Goal: Transaction & Acquisition: Book appointment/travel/reservation

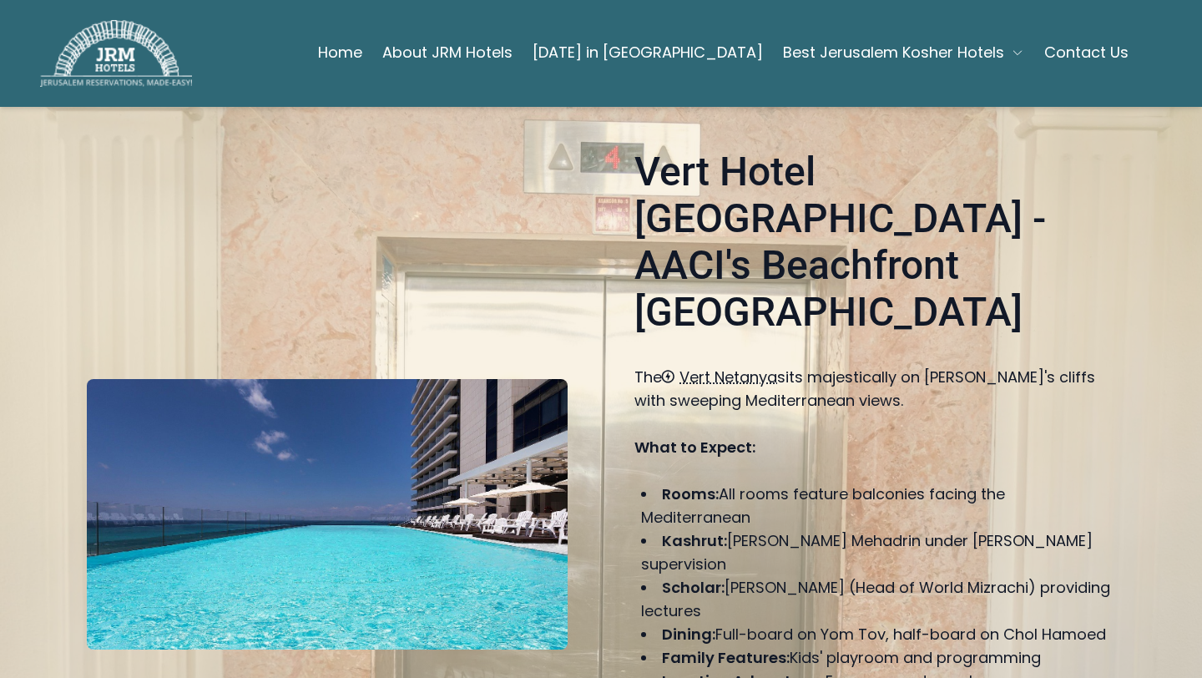
scroll to position [158, 0]
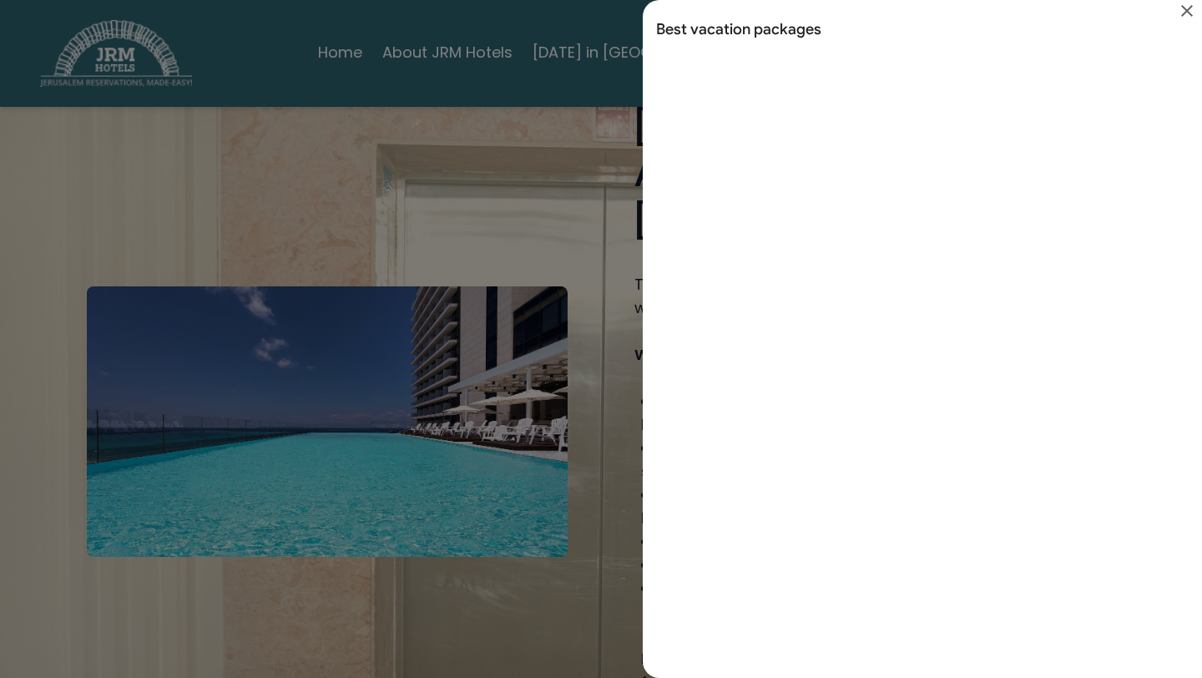
scroll to position [0, 0]
click at [554, 532] on div "Search results for Best vacation packages" at bounding box center [601, 339] width 1202 height 678
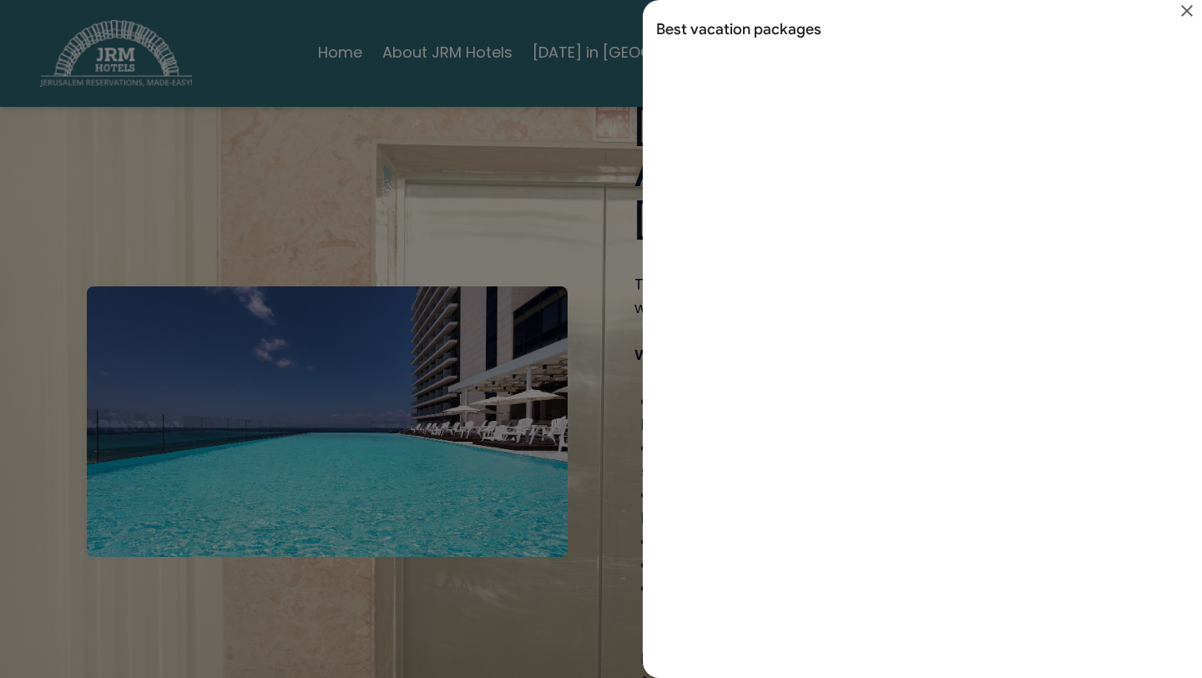
click at [482, 536] on div "Search results for Best vacation packages" at bounding box center [601, 339] width 1202 height 678
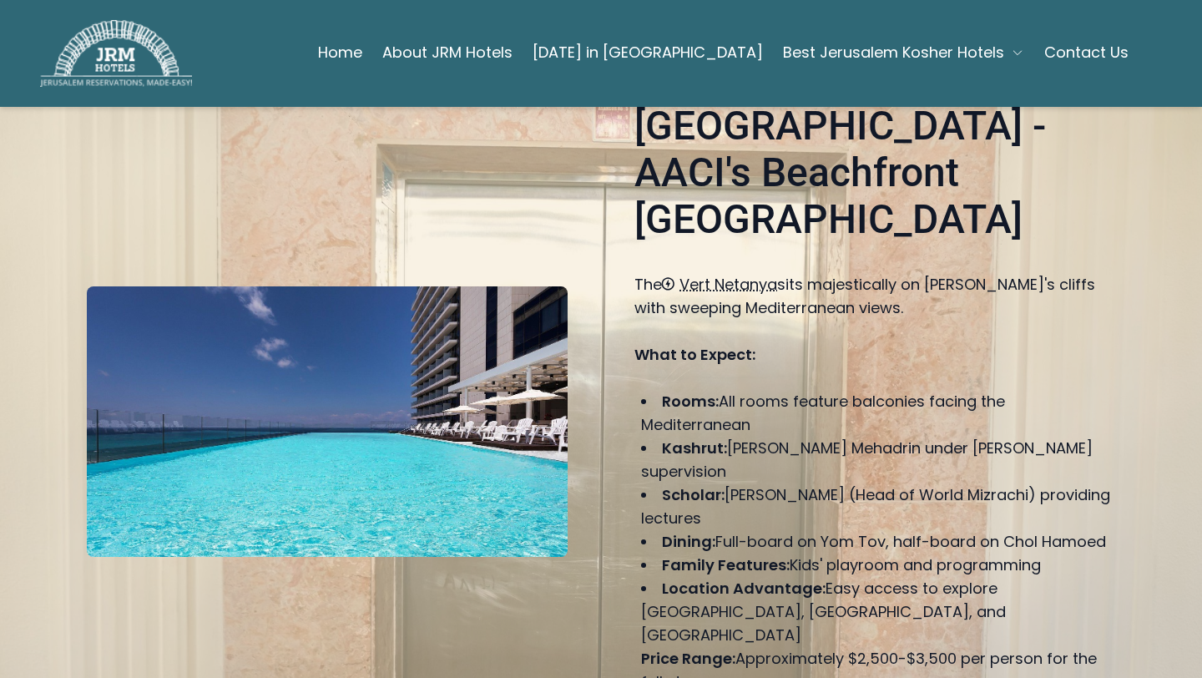
scroll to position [438, 0]
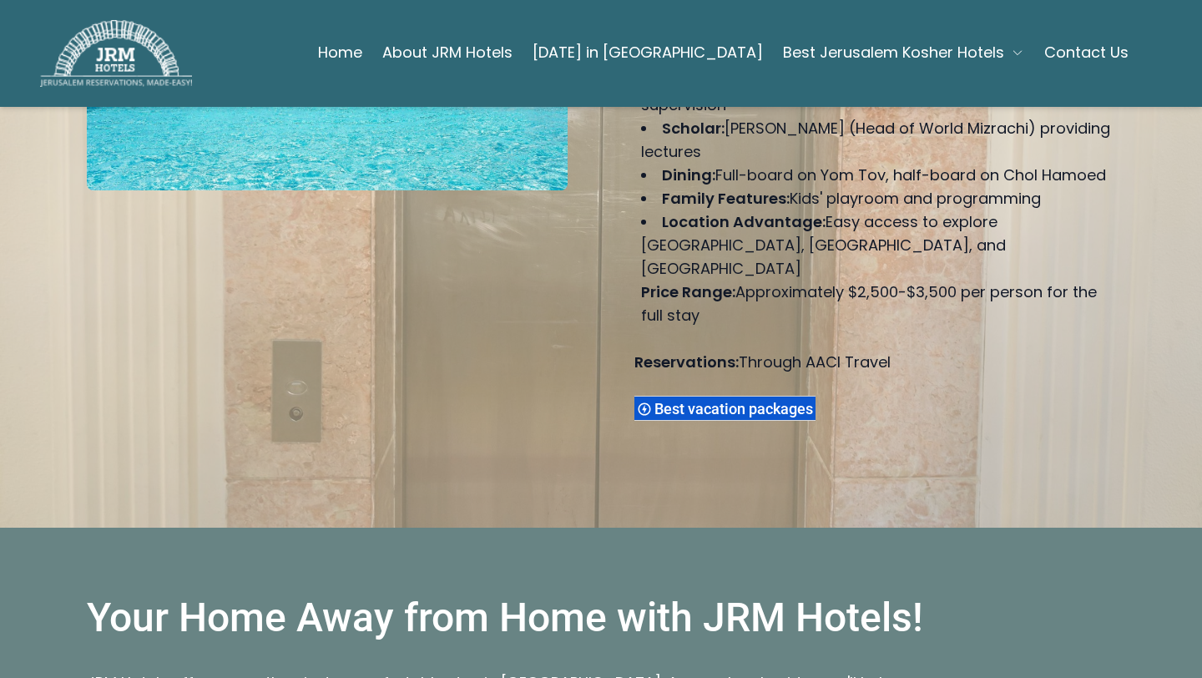
scroll to position [530, 0]
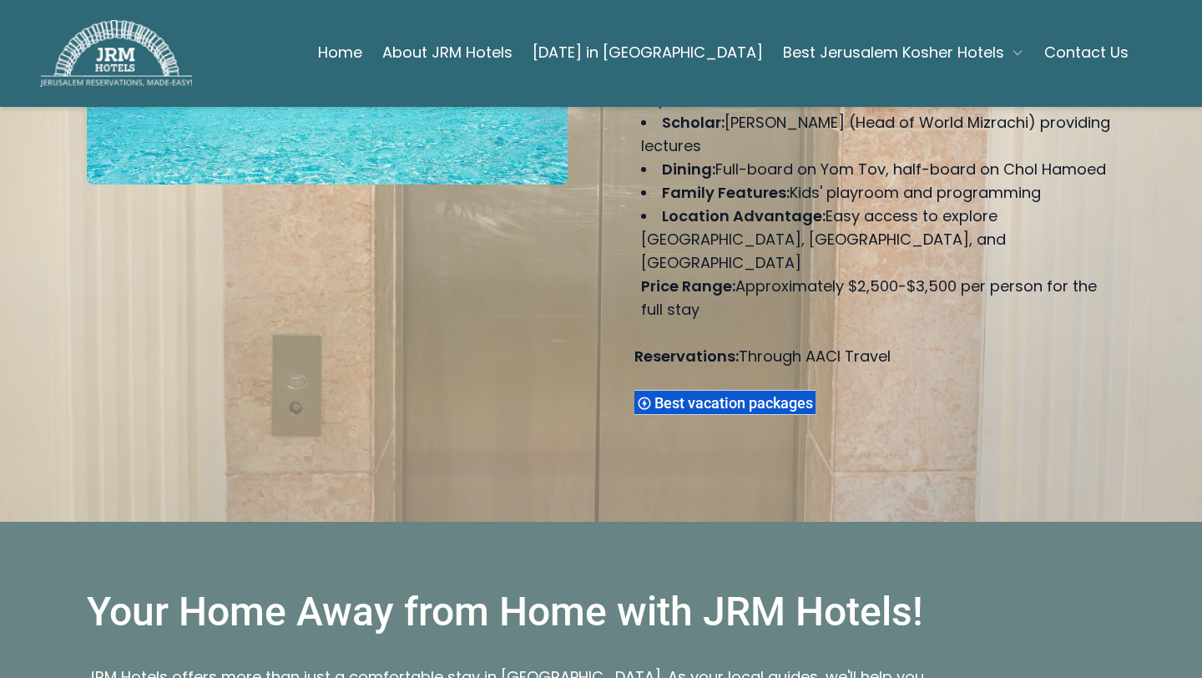
click at [661, 394] on span "Best vacation packages" at bounding box center [736, 403] width 164 height 18
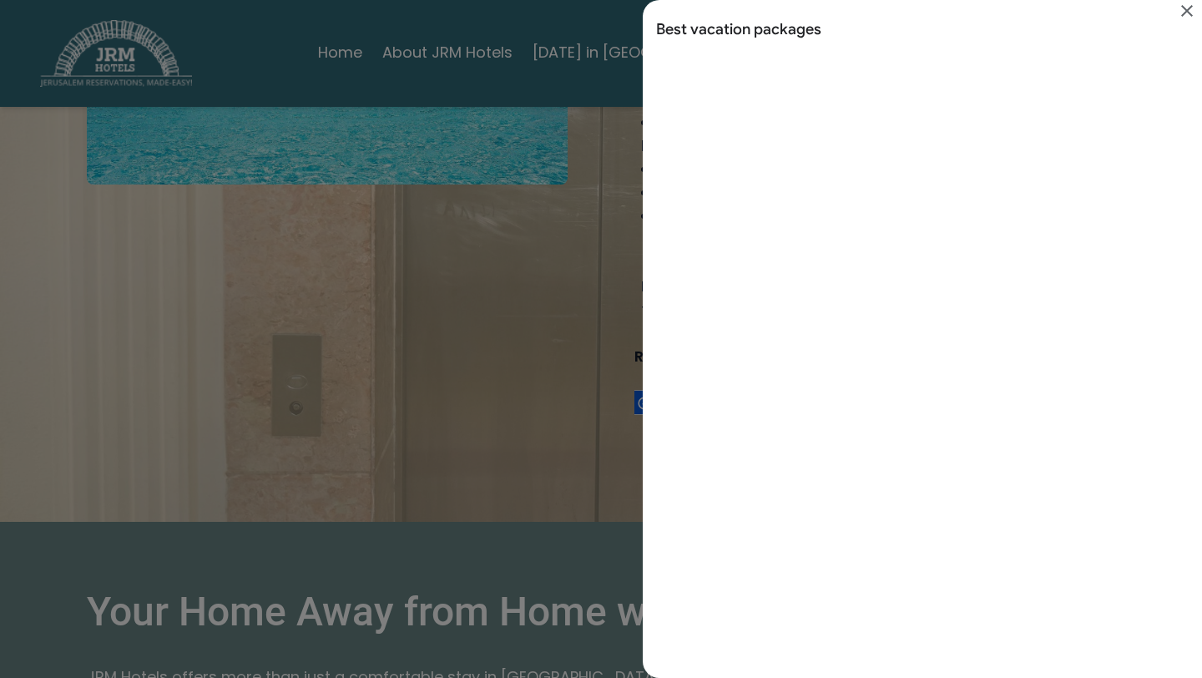
scroll to position [0, 0]
click at [1188, 11] on icon "Close" at bounding box center [1187, 11] width 20 height 20
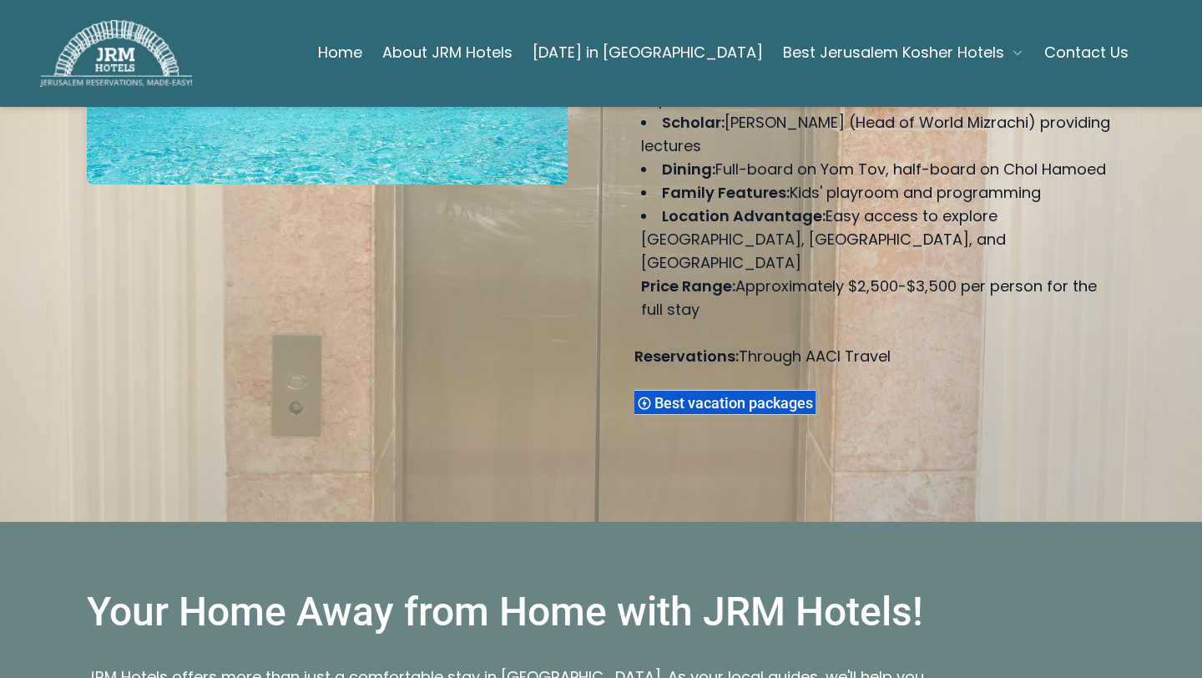
click at [652, 396] on icon "Best vacation packages" at bounding box center [644, 403] width 15 height 15
